Goal: Information Seeking & Learning: Check status

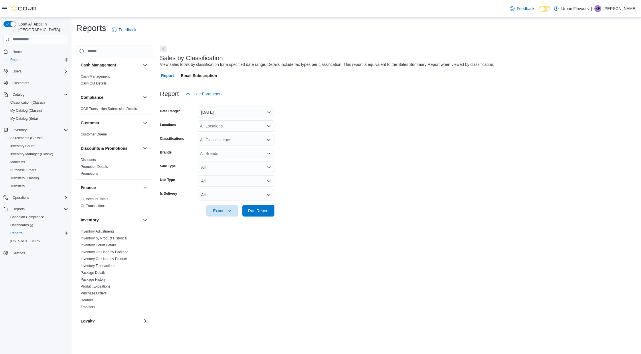
click at [116, 311] on div "Inventory Adjustments Inventory by Product Historical Inventory Count Details I…" at bounding box center [114, 270] width 77 height 85
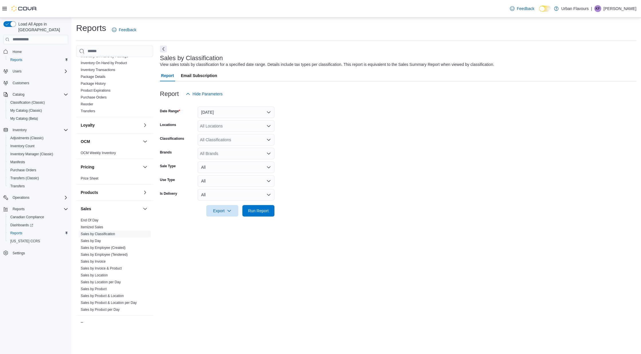
scroll to position [197, 0]
click at [227, 111] on button "[DATE]" at bounding box center [236, 111] width 77 height 11
click at [226, 123] on span "Custom Date" at bounding box center [239, 123] width 65 height 7
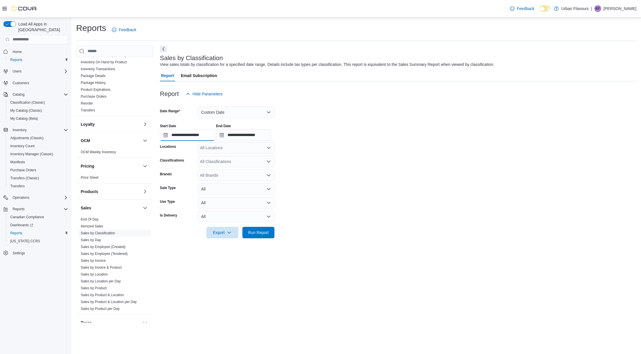
click at [196, 136] on input "**********" at bounding box center [187, 134] width 55 height 11
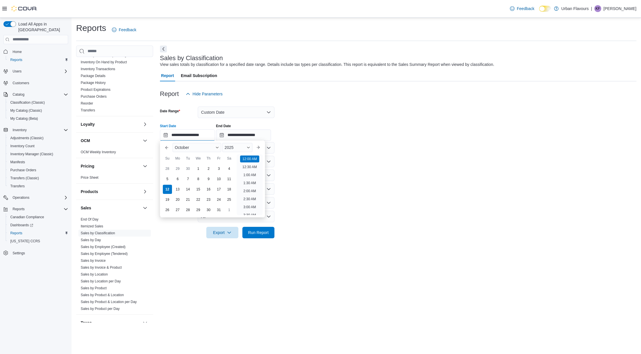
scroll to position [18, 0]
click at [177, 179] on div "6" at bounding box center [177, 179] width 10 height 10
type input "**********"
click at [271, 133] on input "**********" at bounding box center [243, 134] width 55 height 11
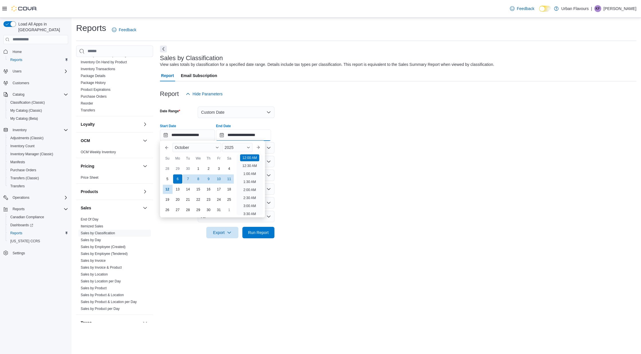
scroll to position [325, 0]
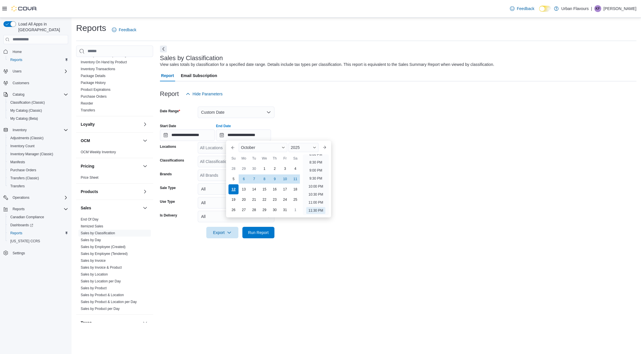
click at [236, 187] on div "12" at bounding box center [234, 189] width 10 height 10
click at [215, 149] on div "All Locations" at bounding box center [236, 147] width 77 height 11
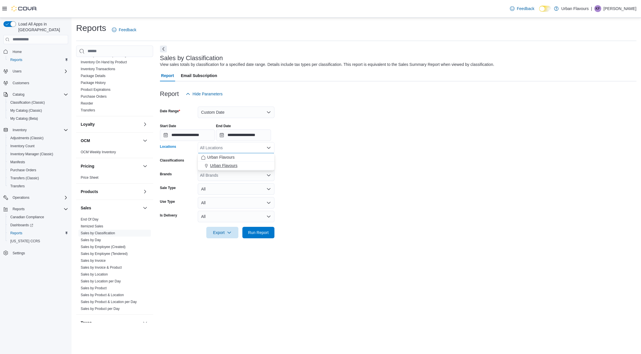
click at [221, 167] on span "Urban Flavours" at bounding box center [223, 165] width 27 height 6
click at [218, 163] on div "All Classifications" at bounding box center [236, 161] width 77 height 11
click at [216, 178] on span "CANNABIS" at bounding box center [220, 179] width 21 height 6
click at [257, 229] on span "Run Report" at bounding box center [258, 231] width 25 height 11
